Goal: Task Accomplishment & Management: Complete application form

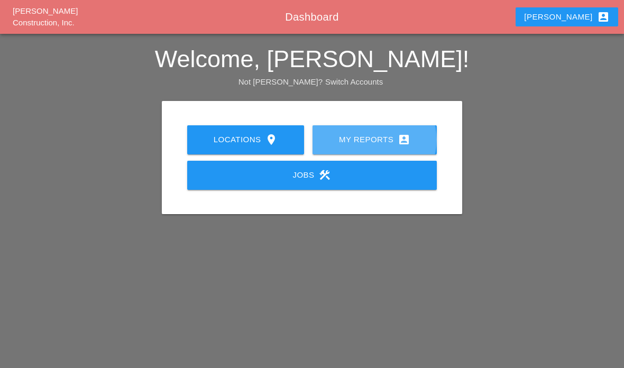
click at [377, 137] on div "My Reports account_box" at bounding box center [374, 139] width 90 height 13
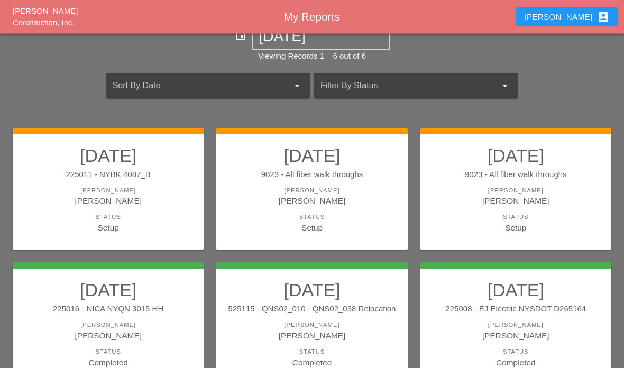
scroll to position [26, 0]
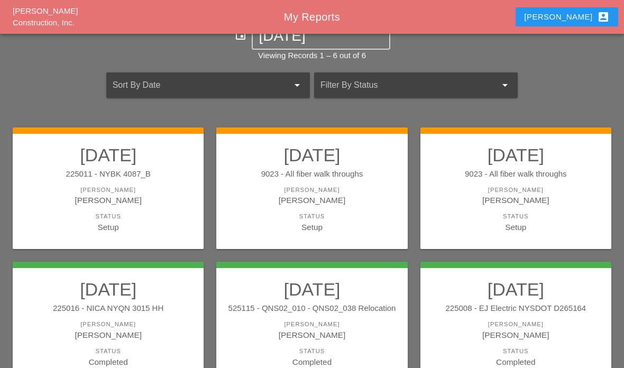
click at [531, 190] on div "[PERSON_NAME]" at bounding box center [516, 189] width 170 height 9
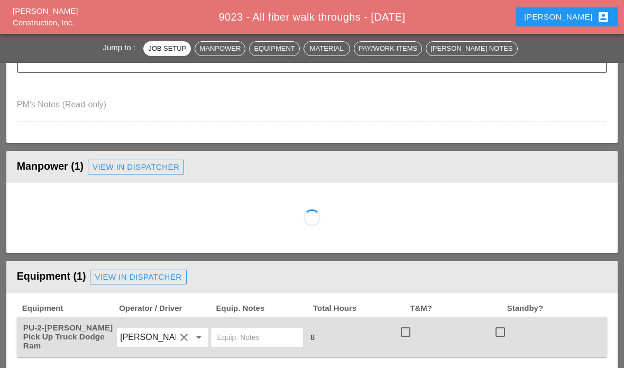
scroll to position [367, 0]
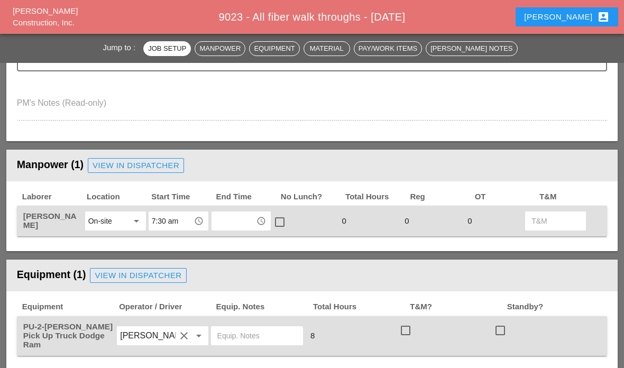
click at [236, 222] on input "text" at bounding box center [234, 220] width 39 height 17
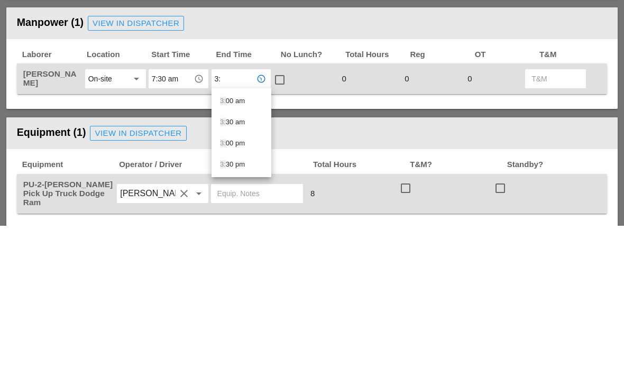
type input "3:0"
click at [234, 254] on div "3:0 0 pm" at bounding box center [241, 264] width 43 height 21
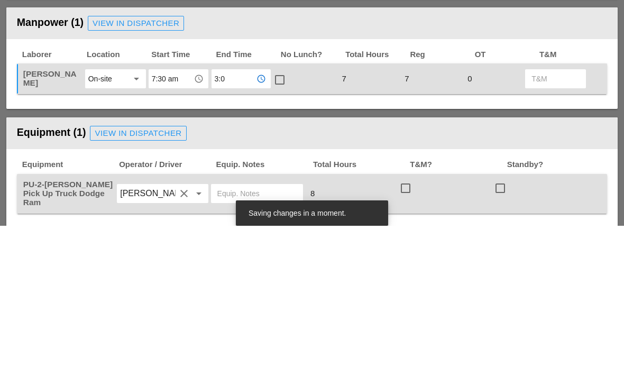
click at [278, 213] on div at bounding box center [280, 222] width 18 height 18
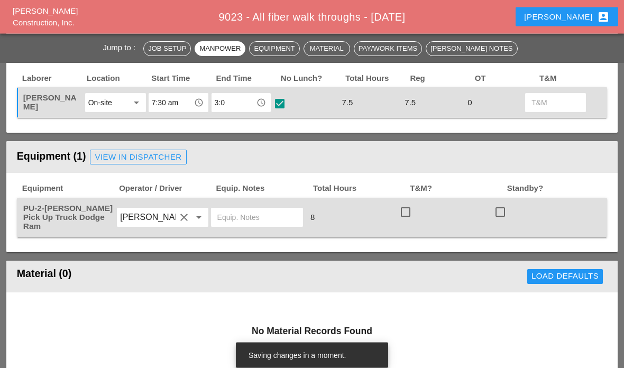
scroll to position [484, 0]
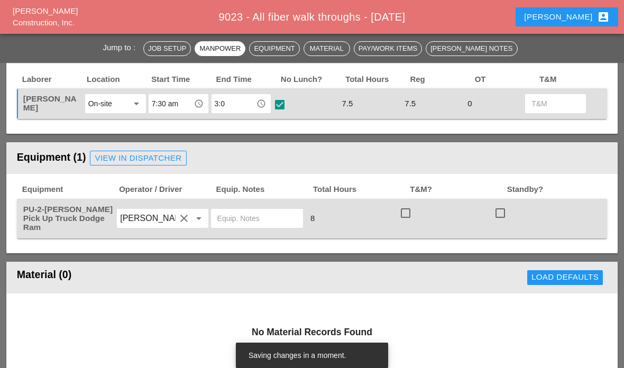
click at [167, 105] on input "7:30 am" at bounding box center [171, 103] width 39 height 17
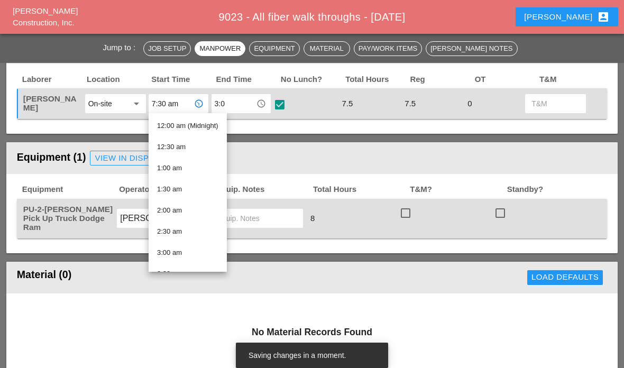
type input "7"
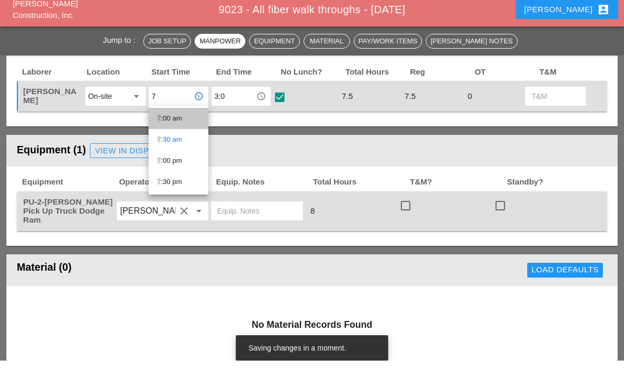
click at [170, 126] on div "7 :00 am" at bounding box center [178, 125] width 43 height 21
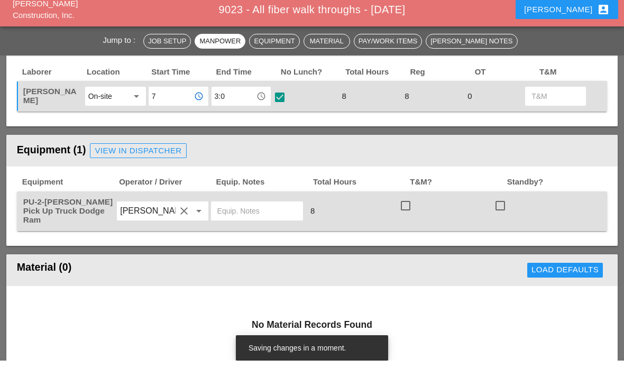
click at [252, 123] on div "Laborer Location Start Time End Time No Lunch? Total Hours Reg OT T&M Gillie Et…" at bounding box center [311, 99] width 611 height 70
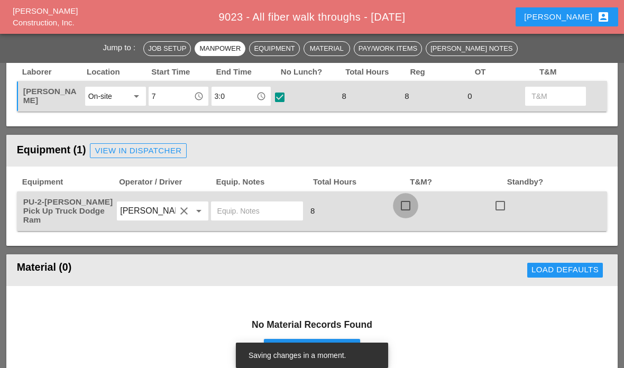
click at [408, 204] on div at bounding box center [405, 206] width 18 height 18
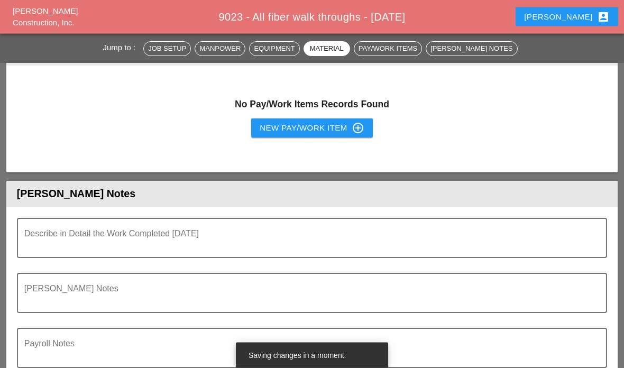
scroll to position [865, 0]
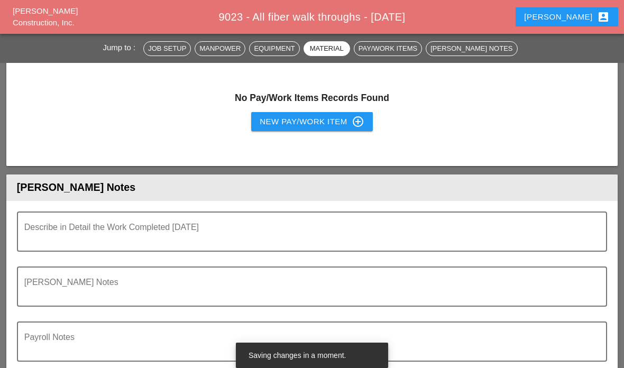
click at [30, 233] on textarea "Describe in Detail the Work Completed Today" at bounding box center [307, 237] width 566 height 25
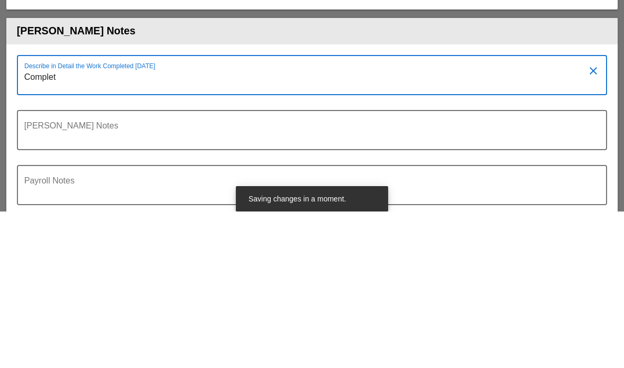
type textarea "Complete"
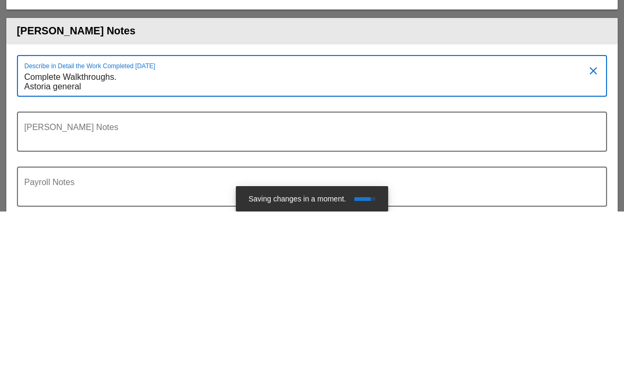
scroll to position [0, 0]
click at [17, 211] on div "Describe in Detail the Work Completed Today Complete Walkthroughs. Astoria gene…" at bounding box center [312, 232] width 590 height 42
click at [22, 211] on div "Describe in Detail the Work Completed Today Complete Walkthroughs. Astoria gene…" at bounding box center [312, 232] width 590 height 42
click at [21, 211] on div "Describe in Detail the Work Completed Today Complete Walkthroughs. Astoria gene…" at bounding box center [312, 232] width 590 height 42
click at [24, 225] on textarea "Complete Walkthroughs. Astoria general" at bounding box center [307, 238] width 566 height 27
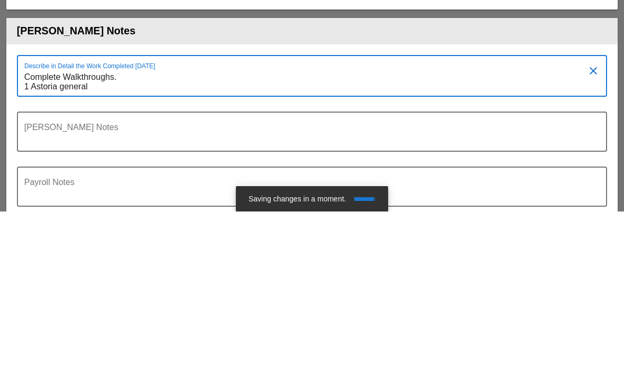
click at [106, 225] on textarea "Complete Walkthroughs. 1 Astoria general" at bounding box center [307, 238] width 566 height 27
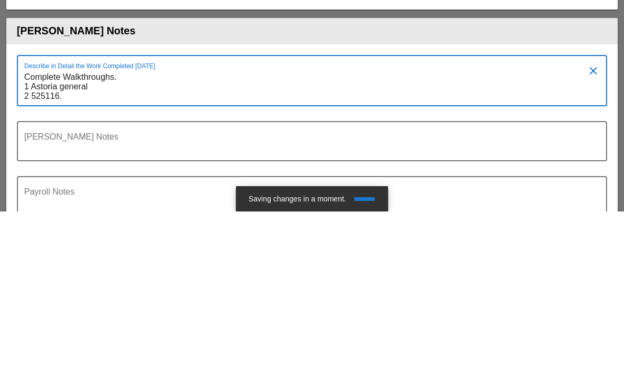
click at [29, 225] on textarea "Complete Walkthroughs. 1 Astoria general 2 525116." at bounding box center [307, 243] width 566 height 36
click at [96, 225] on textarea "Complete Walkthroughs. 1 Astoria general 2 - 525116." at bounding box center [307, 243] width 566 height 36
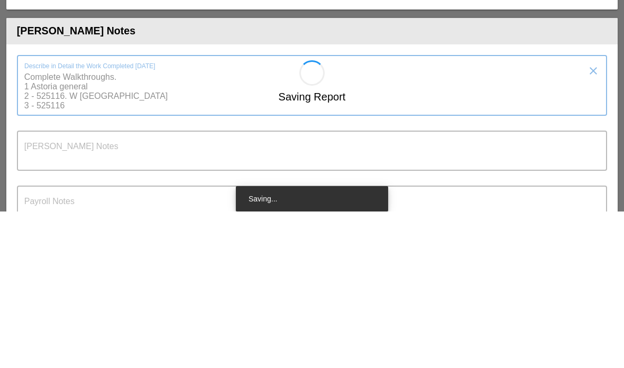
click at [67, 245] on div "Saving Report" at bounding box center [311, 253] width 611 height 16
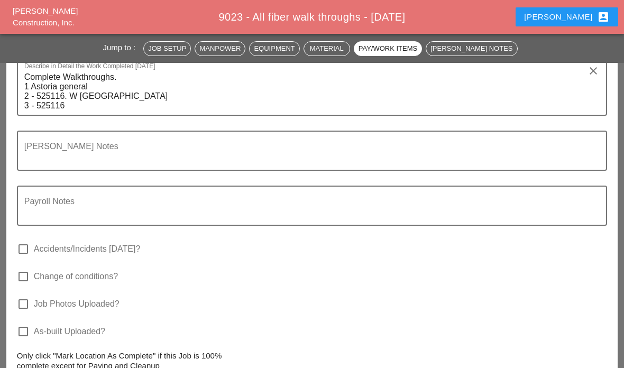
click at [65, 95] on textarea "Complete Walkthroughs. 1 Astoria general 2 - 525116. W 596th street and Columbu…" at bounding box center [307, 92] width 566 height 46
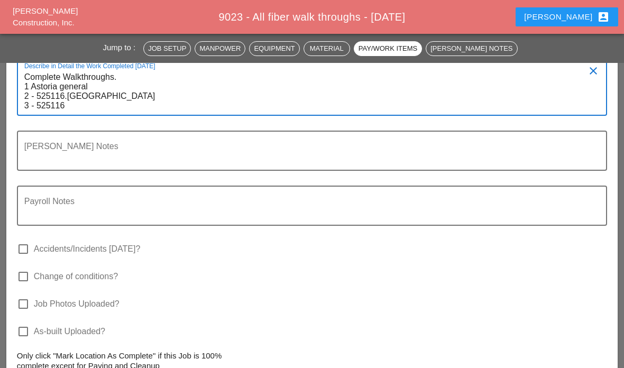
scroll to position [0, 0]
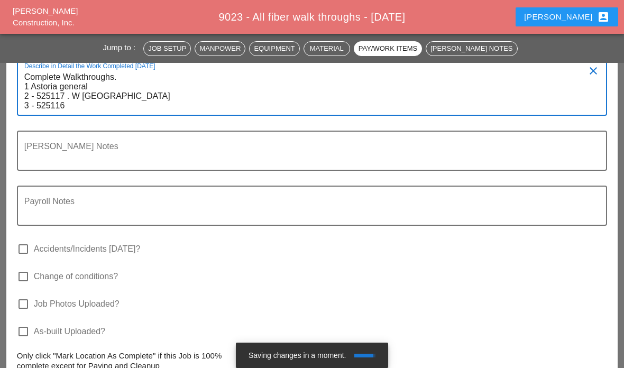
click at [70, 101] on textarea "Complete Walkthroughs. 1 Astoria general 2 - 525117 . W 596th street and Columb…" at bounding box center [307, 92] width 566 height 46
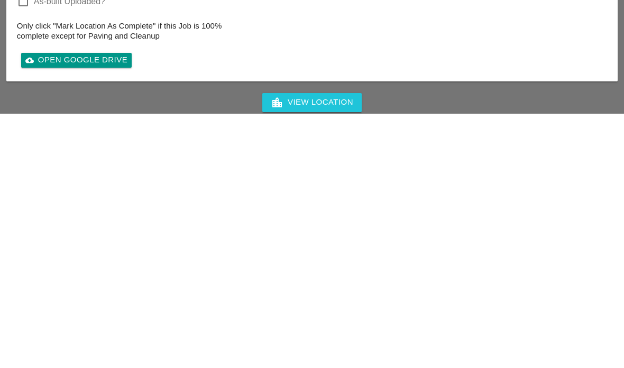
scroll to position [1141, 0]
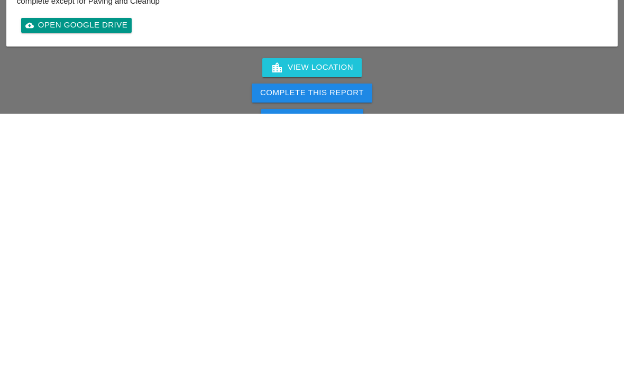
type textarea "Complete Walkthroughs. 1 Astoria general 2 - 525117 . W 596th street and Columb…"
click at [299, 341] on div "Complete This Report" at bounding box center [312, 347] width 104 height 12
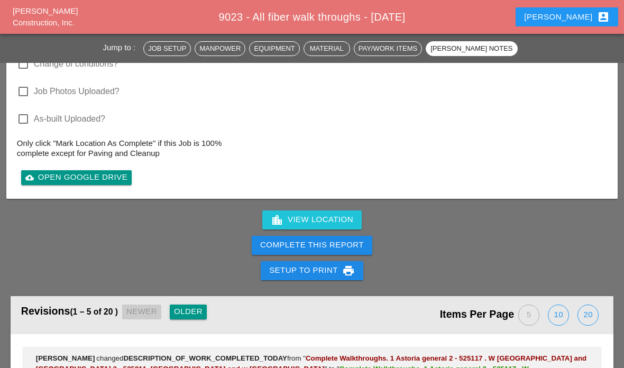
scroll to position [1254, 0]
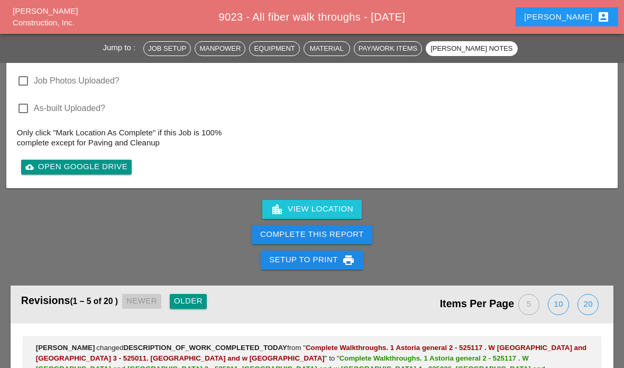
click at [273, 232] on div "Complete This Report" at bounding box center [312, 234] width 104 height 12
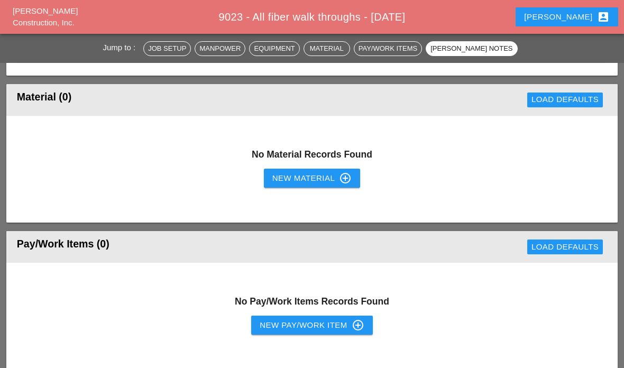
scroll to position [18, 0]
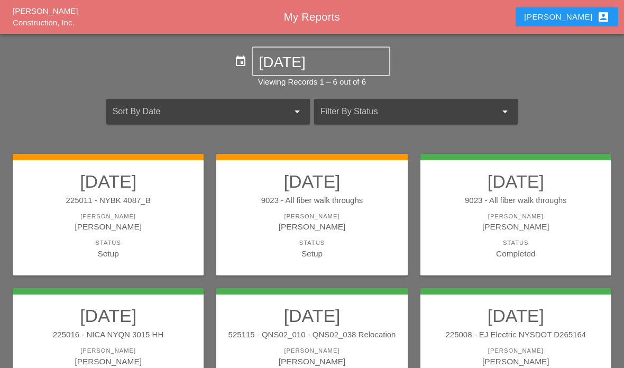
click at [313, 243] on div "Status" at bounding box center [312, 242] width 170 height 9
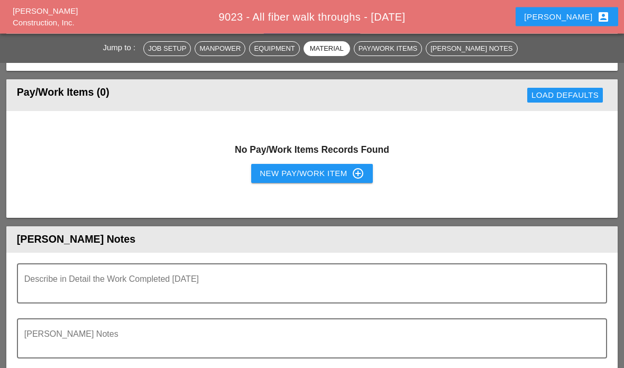
scroll to position [831, 0]
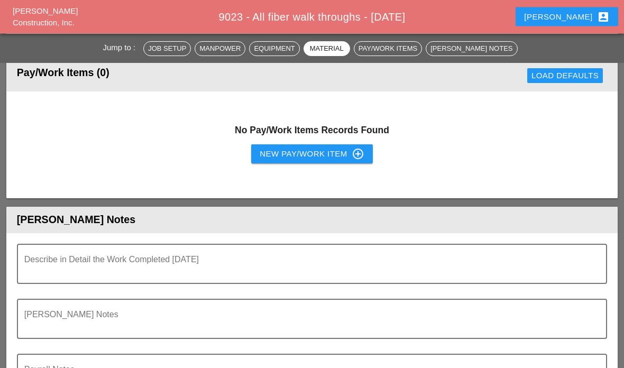
click at [52, 258] on textarea "Describe in Detail the Work Completed Today" at bounding box center [307, 270] width 566 height 25
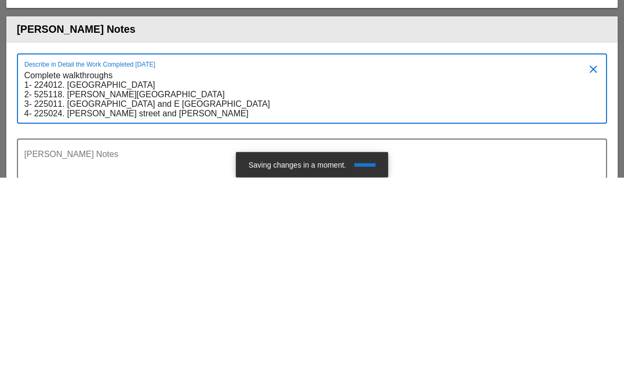
scroll to position [0, 0]
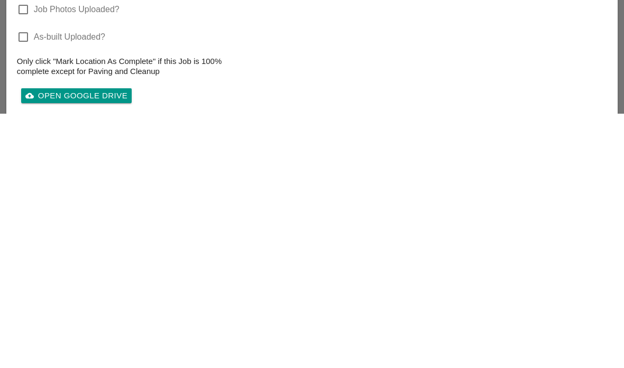
type textarea "Complete walkthroughs 1- 224012. Kent ave and S 2nd street 2- 525118. Marcy ave…"
click at [555, 339] on div "cloud_upload Open Google Drive" at bounding box center [312, 349] width 590 height 21
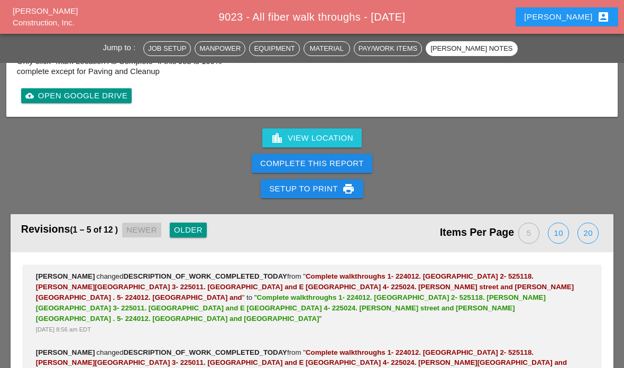
click at [331, 163] on div "Complete This Report" at bounding box center [312, 163] width 104 height 12
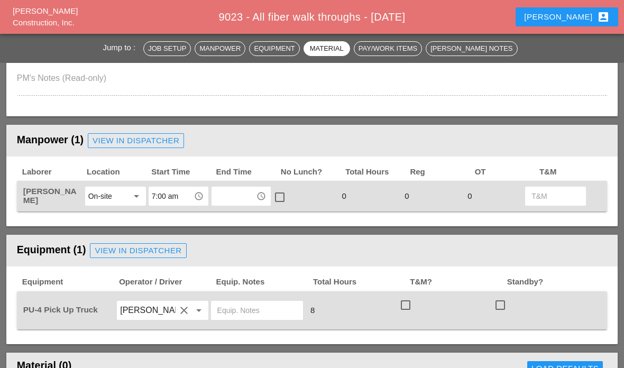
scroll to position [385, 0]
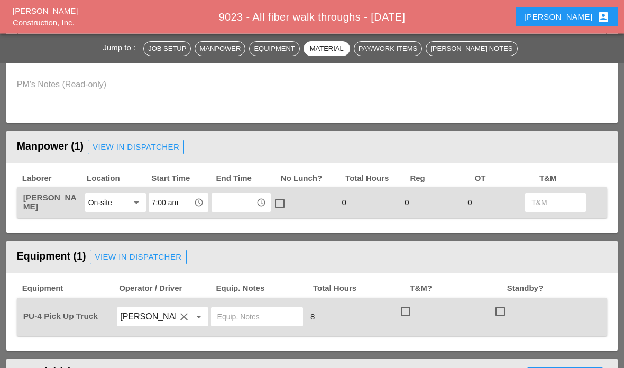
click at [235, 194] on input "text" at bounding box center [234, 202] width 39 height 17
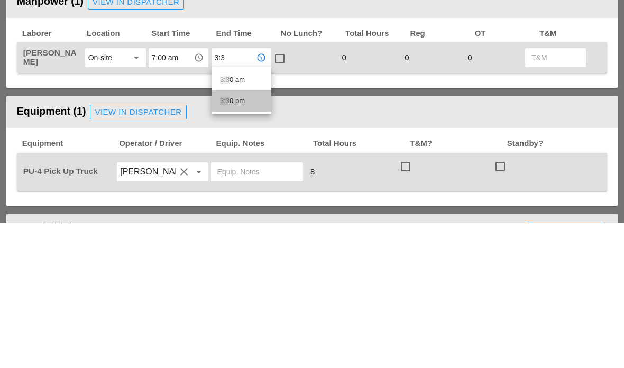
click at [231, 240] on div "3:3 0 pm" at bounding box center [241, 246] width 43 height 13
type input "3:30 pm"
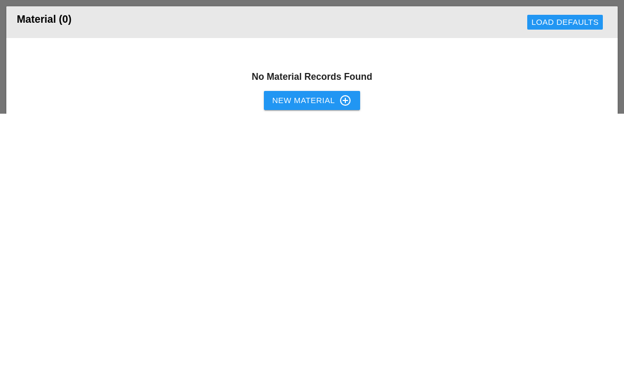
scroll to position [491, 0]
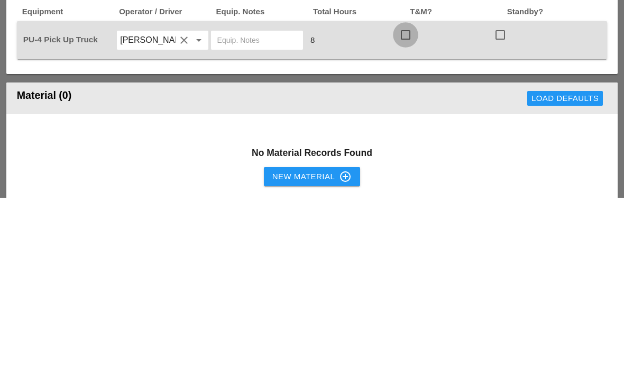
click at [399, 196] on div at bounding box center [405, 205] width 18 height 18
checkbox input "true"
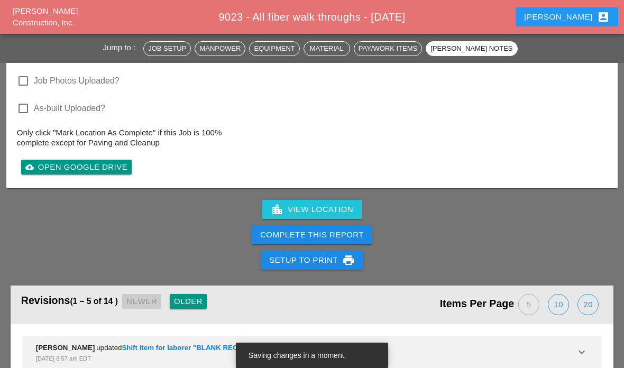
scroll to position [1264, 0]
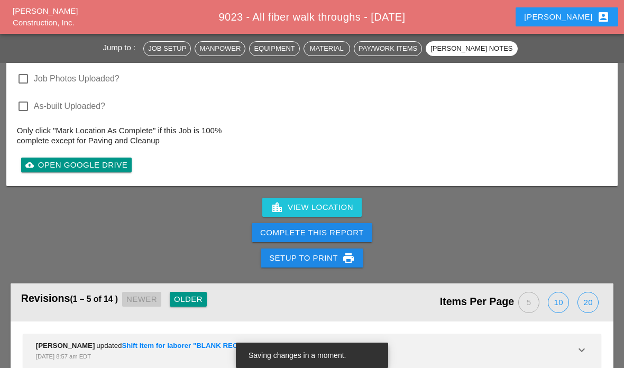
click at [306, 233] on div "Complete This Report" at bounding box center [312, 233] width 104 height 12
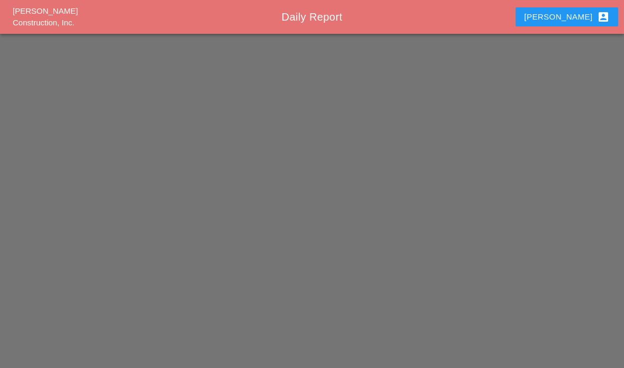
scroll to position [42, 0]
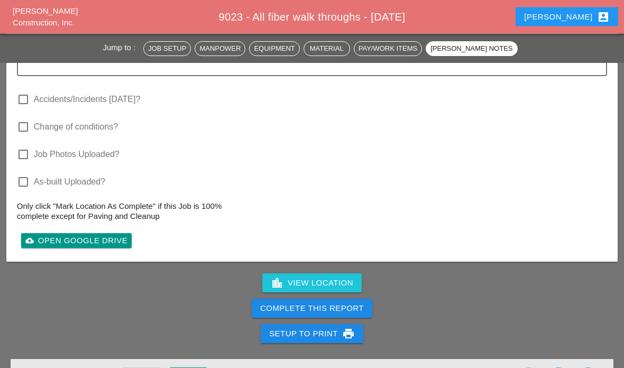
click at [280, 312] on button "Complete This Report" at bounding box center [312, 308] width 120 height 19
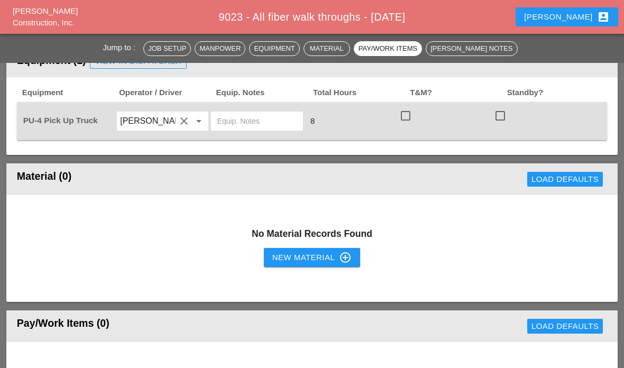
scroll to position [559, 0]
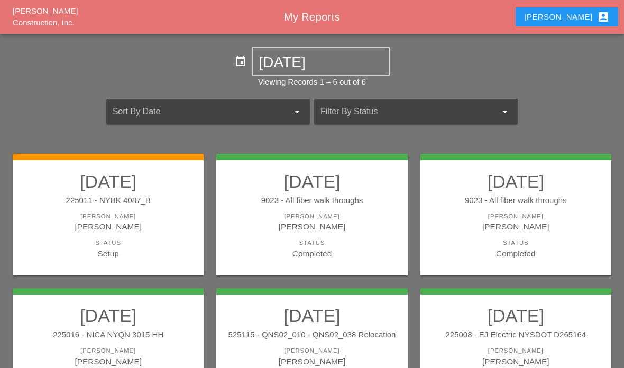
click at [172, 115] on div at bounding box center [193, 111] width 161 height 17
